Goal: Task Accomplishment & Management: Manage account settings

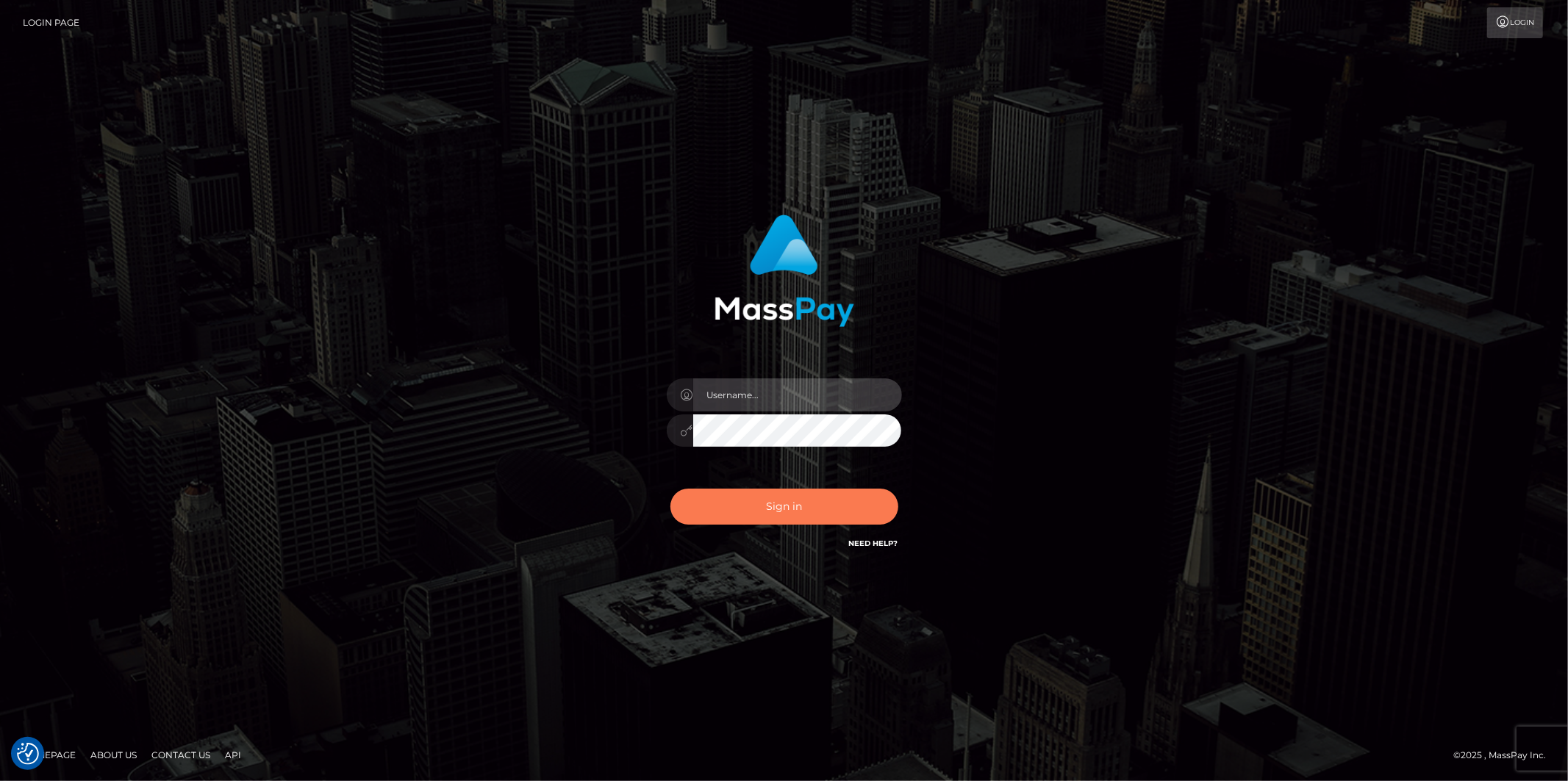
type input "Jonathan.megabonanza"
click at [812, 507] on button "Sign in" at bounding box center [784, 506] width 228 height 36
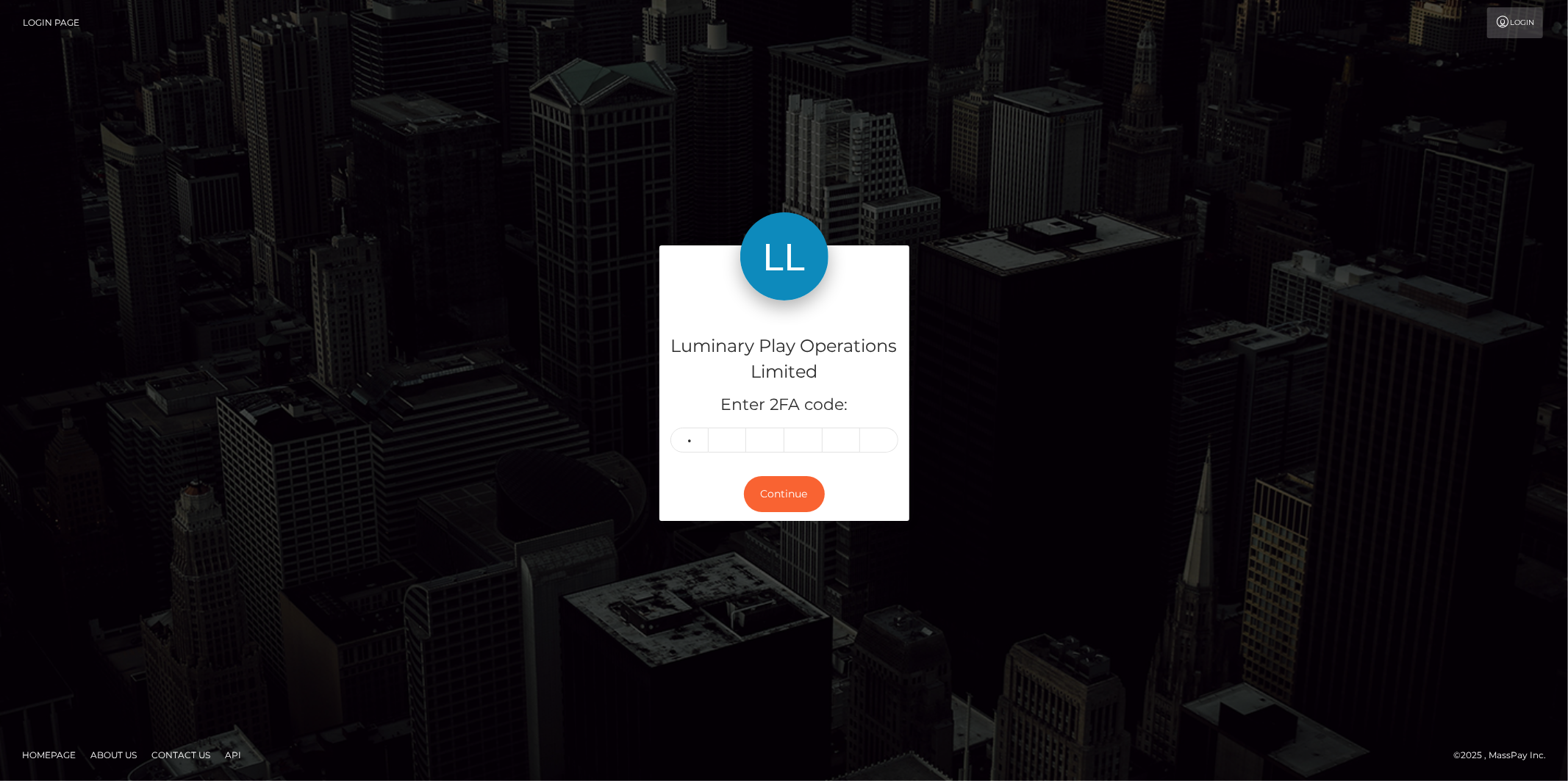
type input "0"
type input "4"
type input "1"
type input "8"
type input "1"
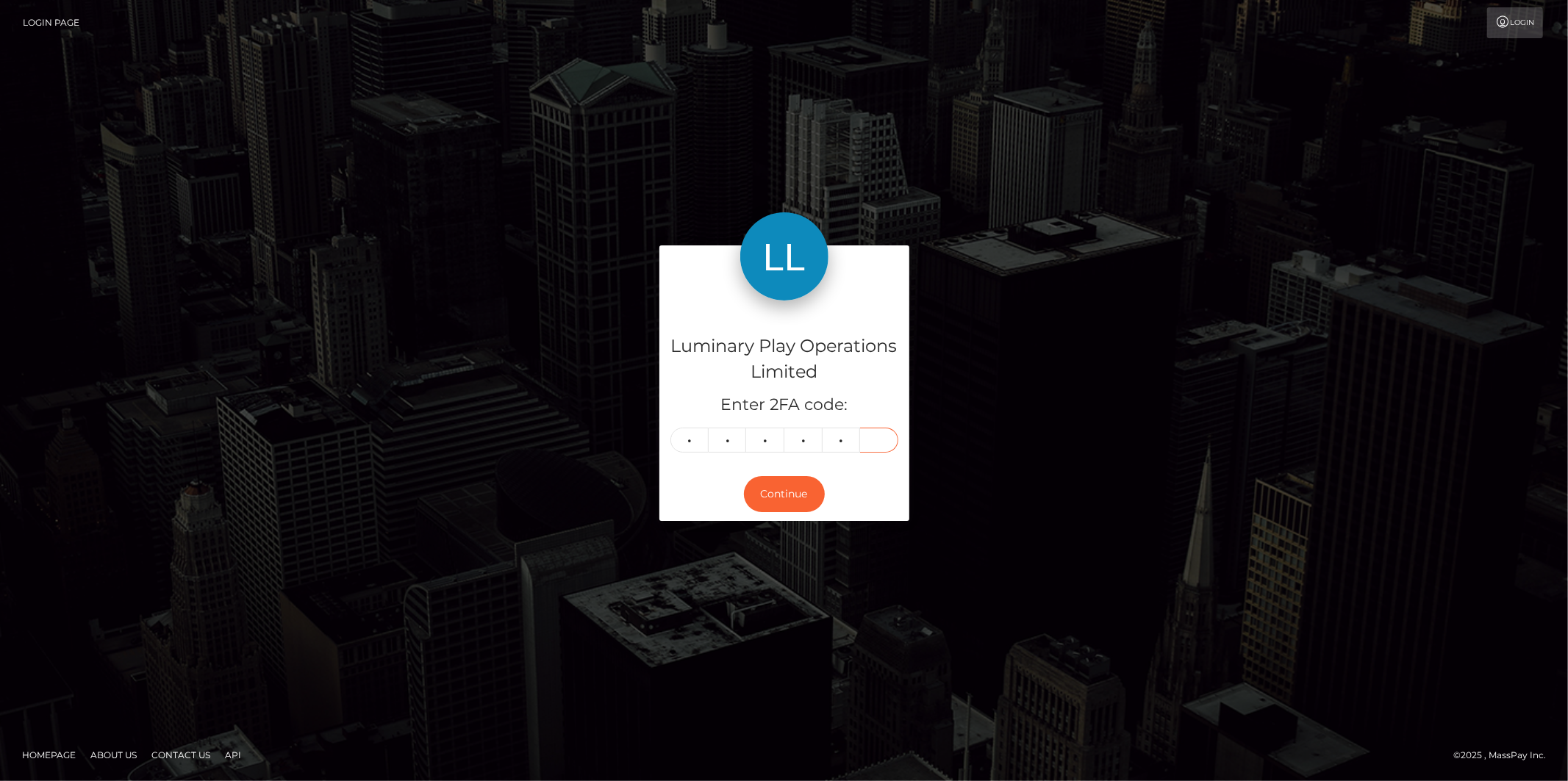
type input "9"
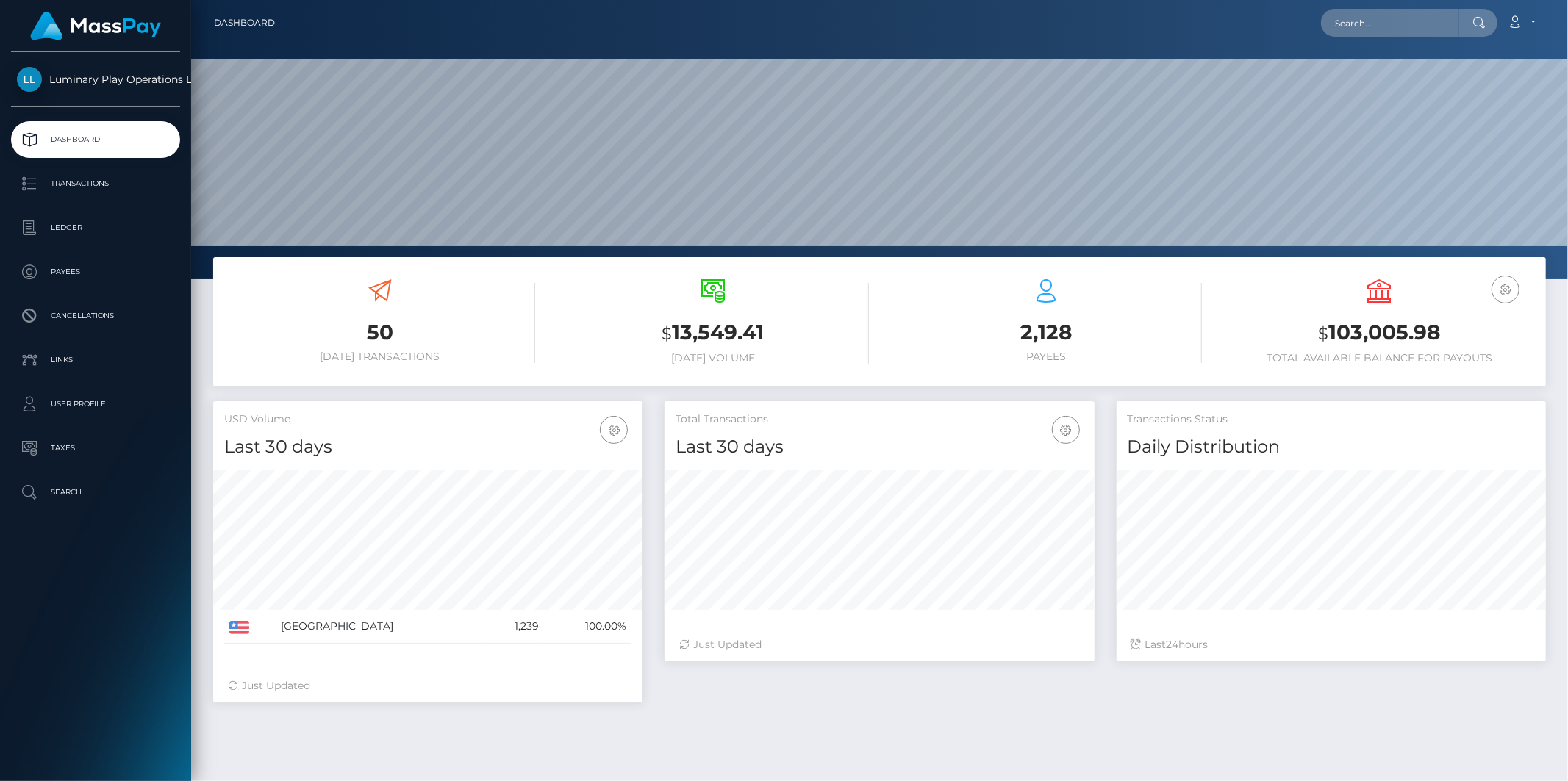
scroll to position [260, 429]
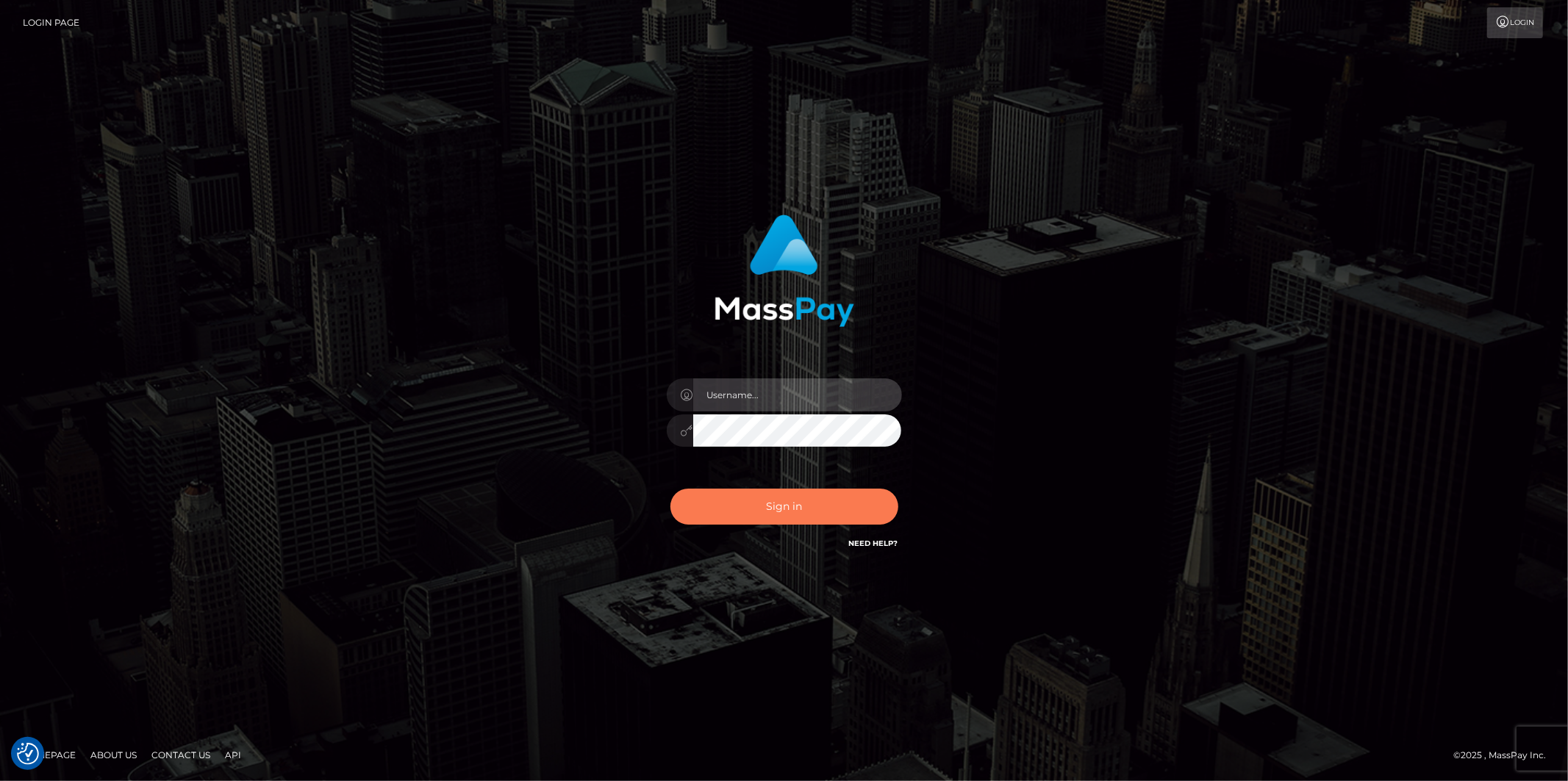
type input "[PERSON_NAME].megabonanza"
click at [782, 500] on button "Sign in" at bounding box center [784, 506] width 228 height 36
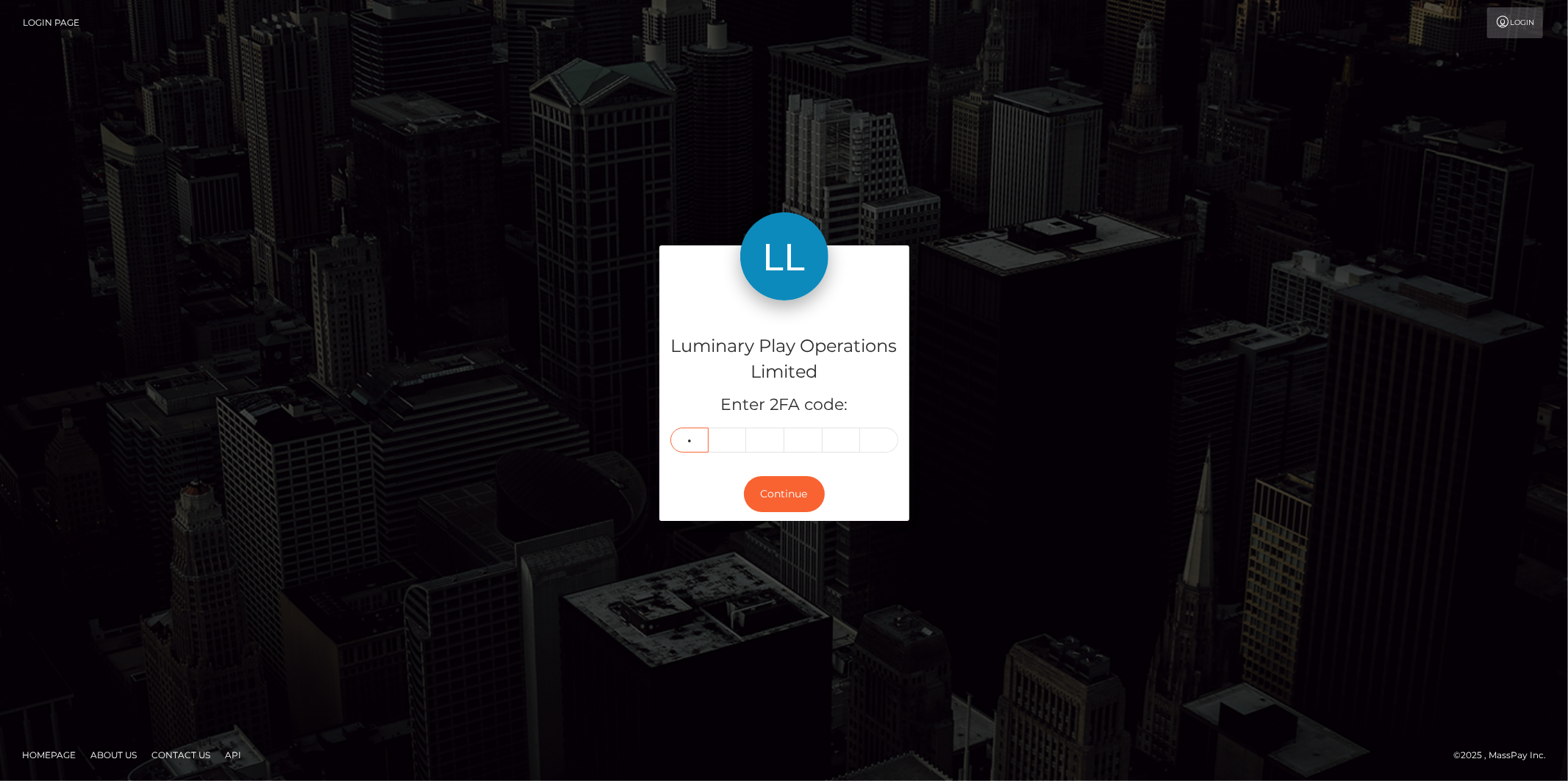
type input "6"
type input "7"
type input "5"
type input "9"
type input "7"
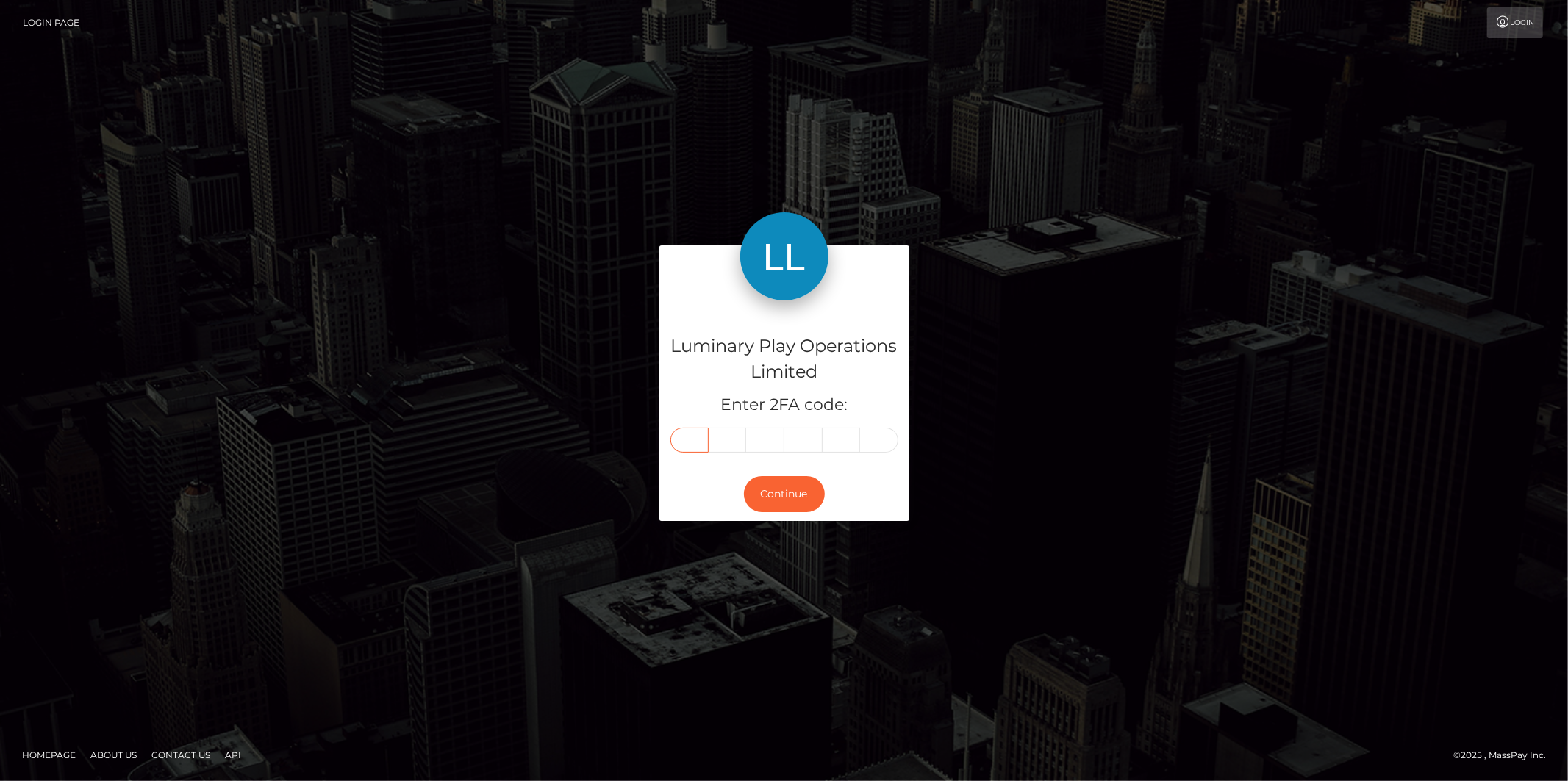
type input "6"
type input "0"
type input "7"
type input "5"
type input "9"
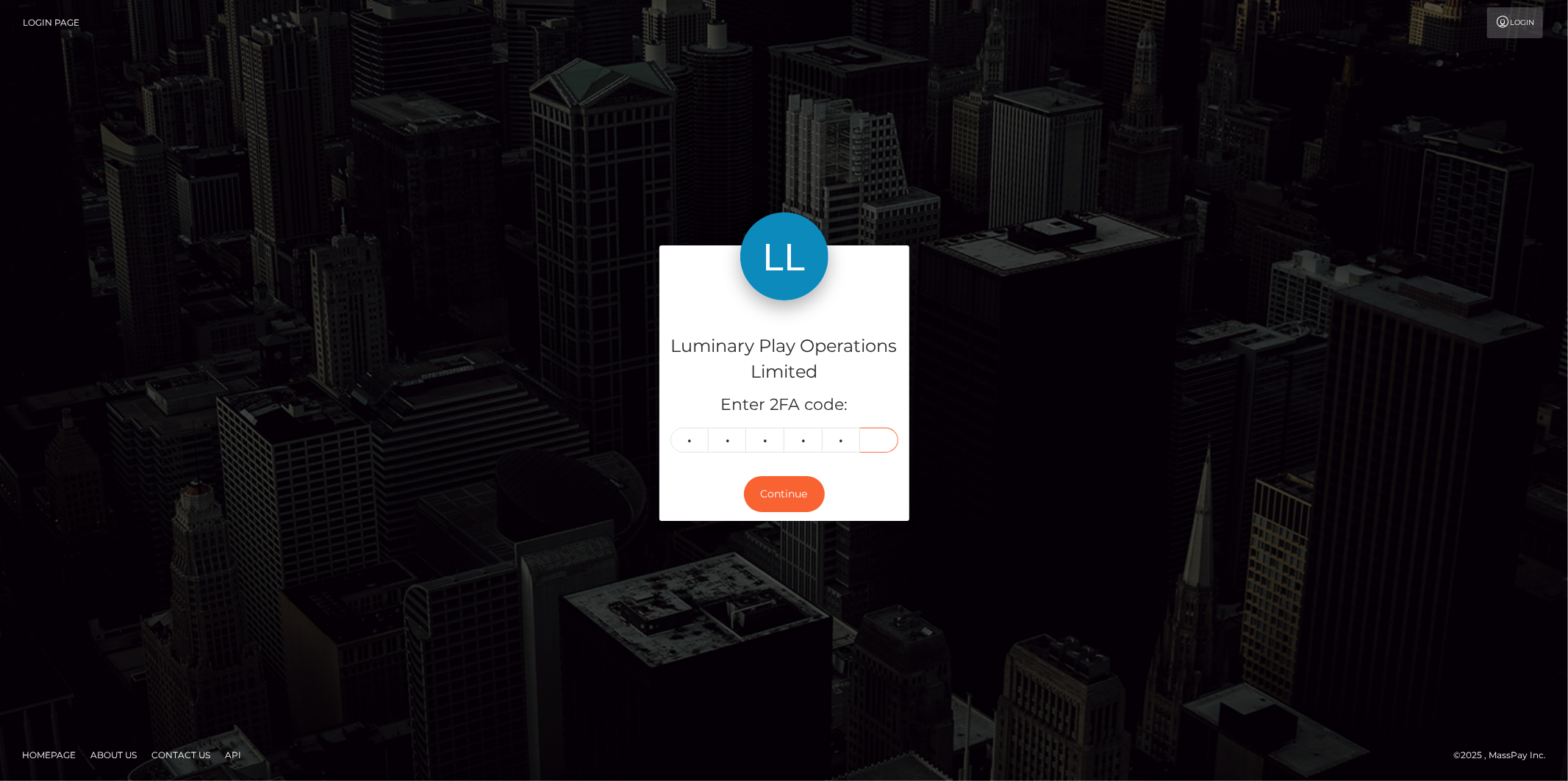
type input "7"
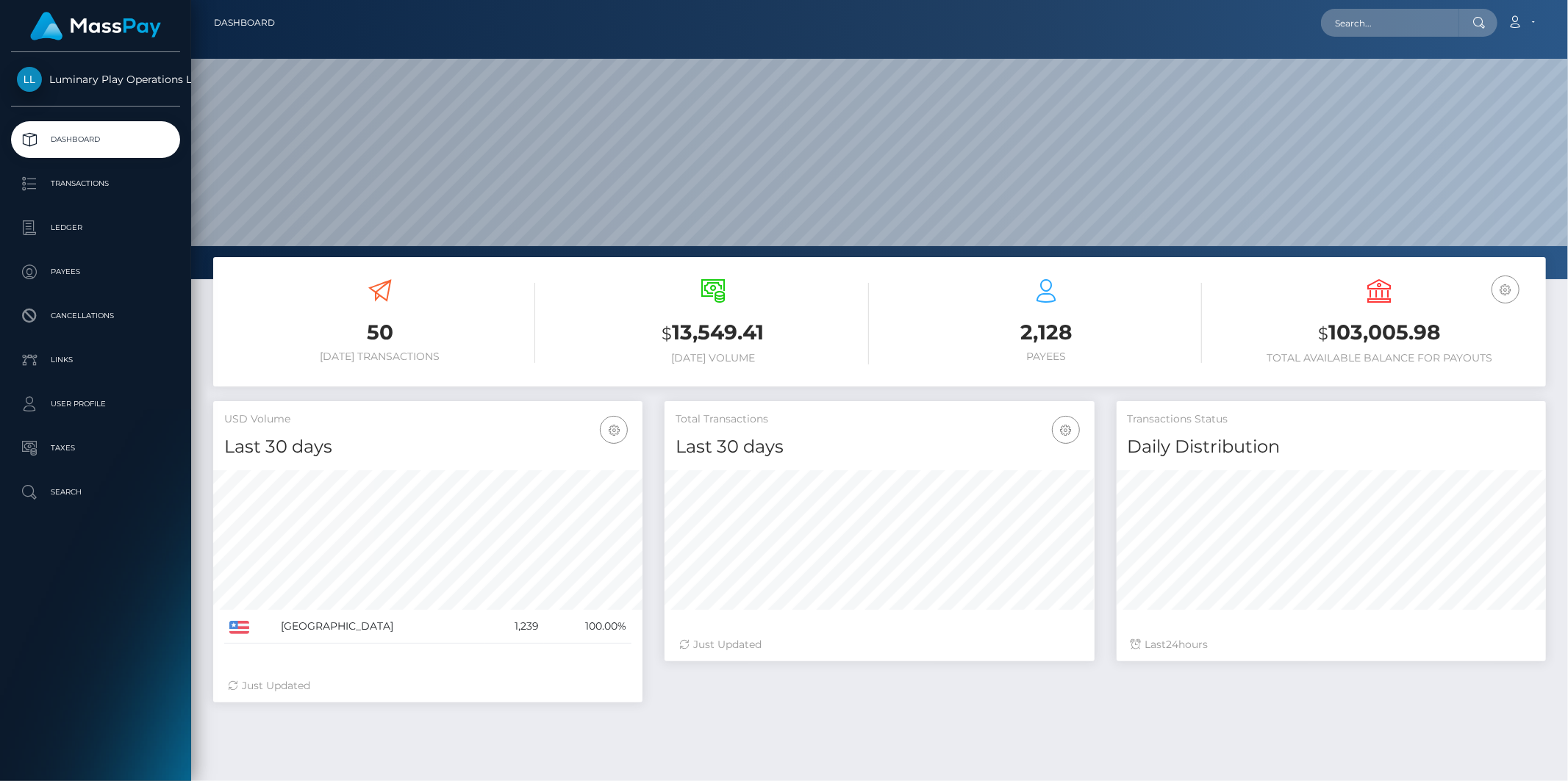
scroll to position [260, 429]
drag, startPoint x: 1448, startPoint y: 333, endPoint x: 1329, endPoint y: 332, distance: 119.0
click at [1329, 332] on h3 "$ 103,005.98" at bounding box center [1379, 333] width 311 height 30
copy h3 "103,005.98"
